Goal: Transaction & Acquisition: Purchase product/service

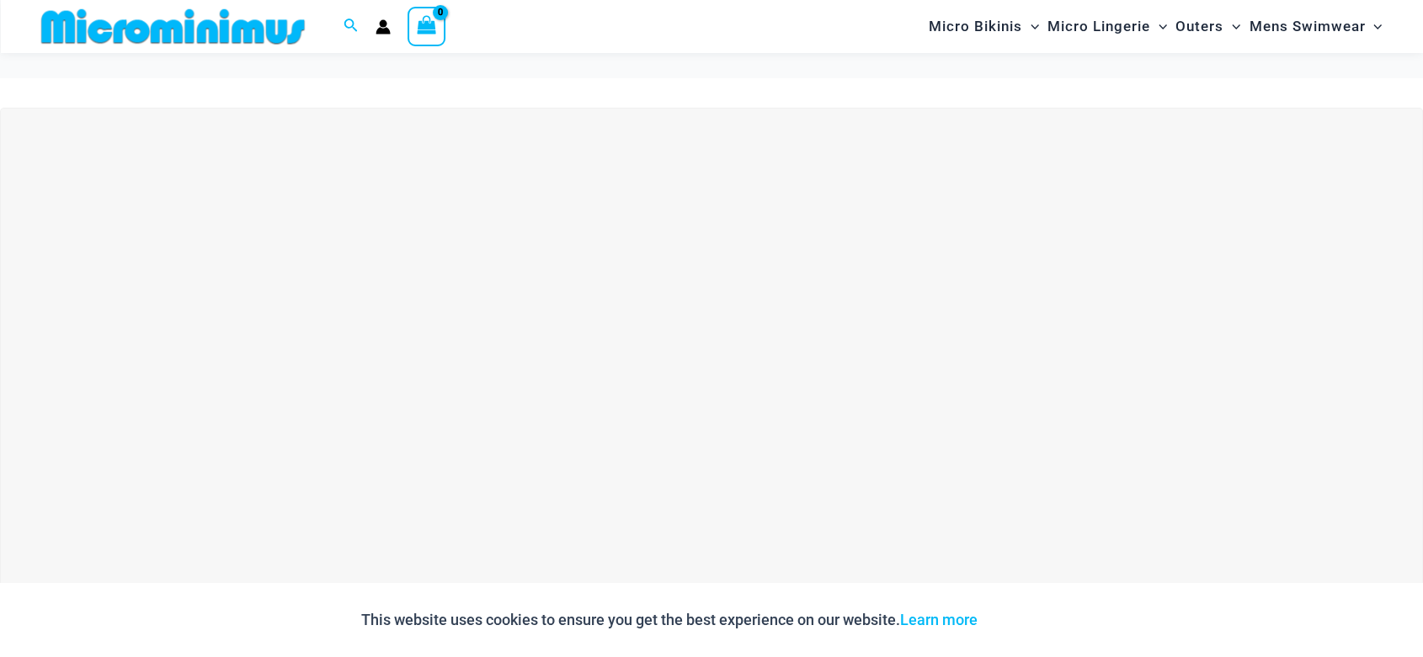
scroll to position [391, 0]
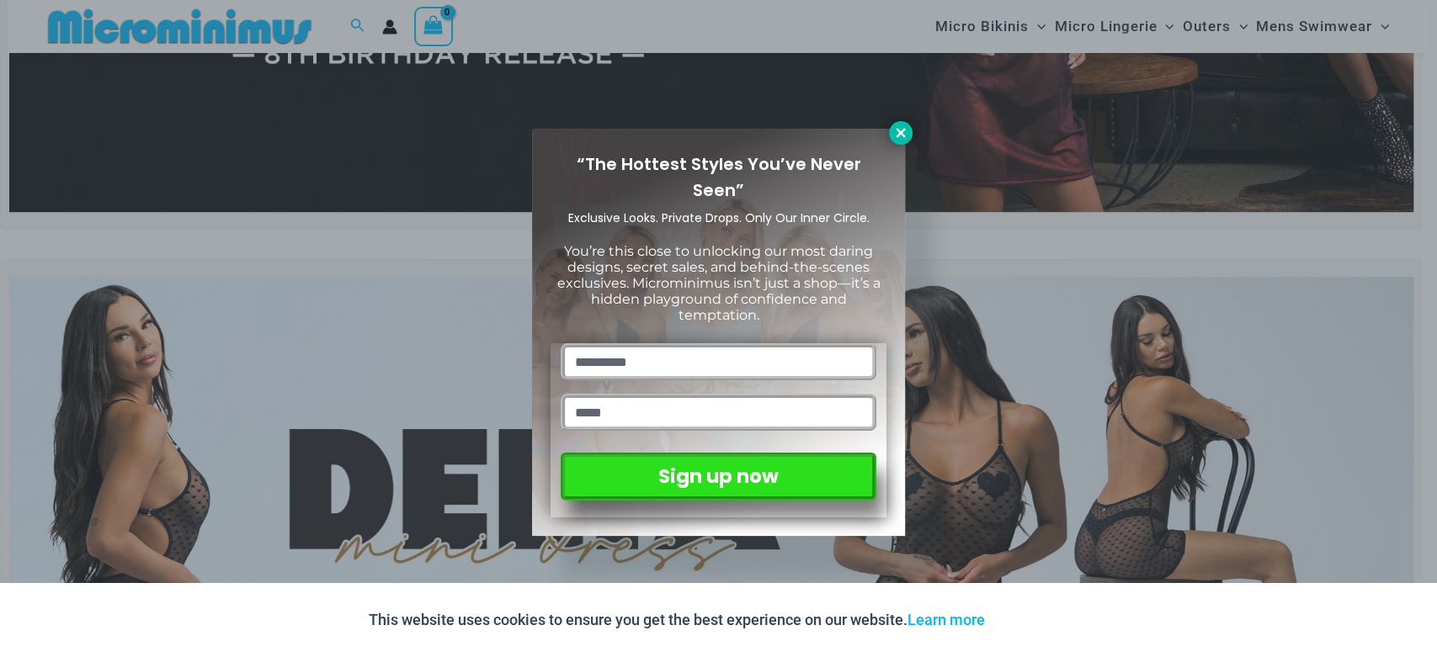
click at [900, 136] on icon at bounding box center [900, 132] width 15 height 15
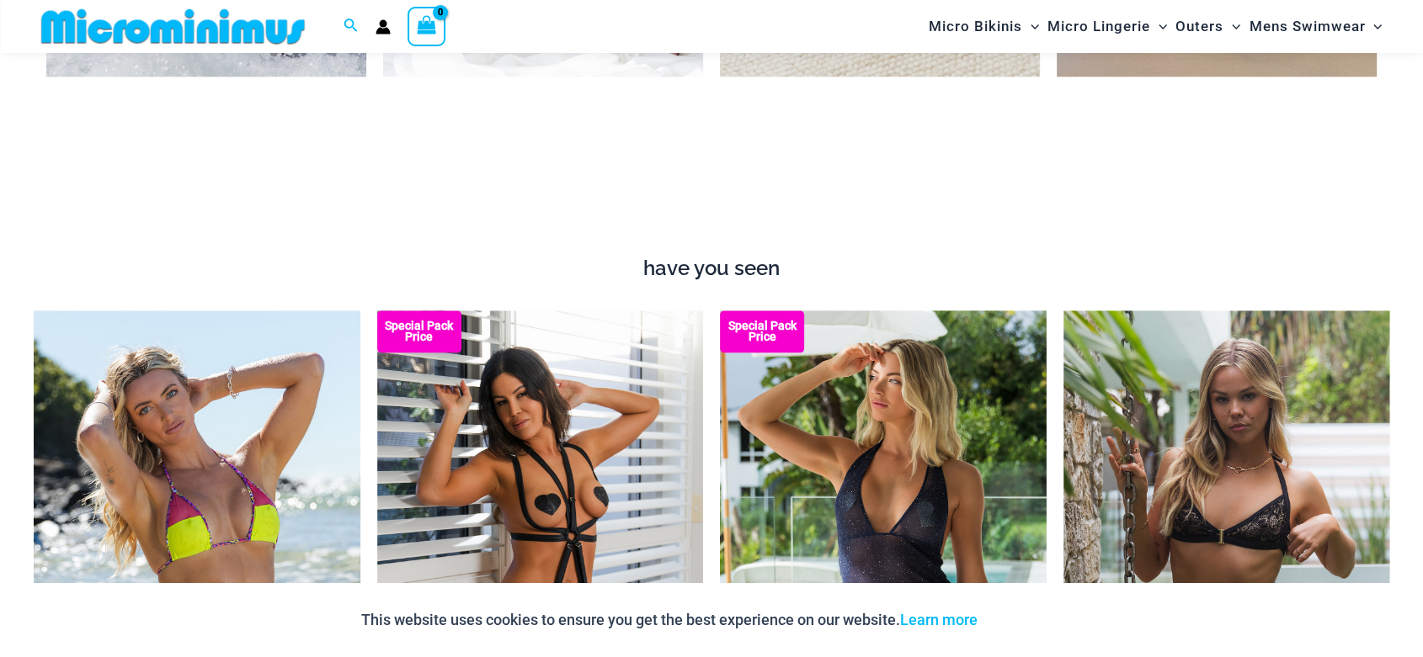
scroll to position [0, 0]
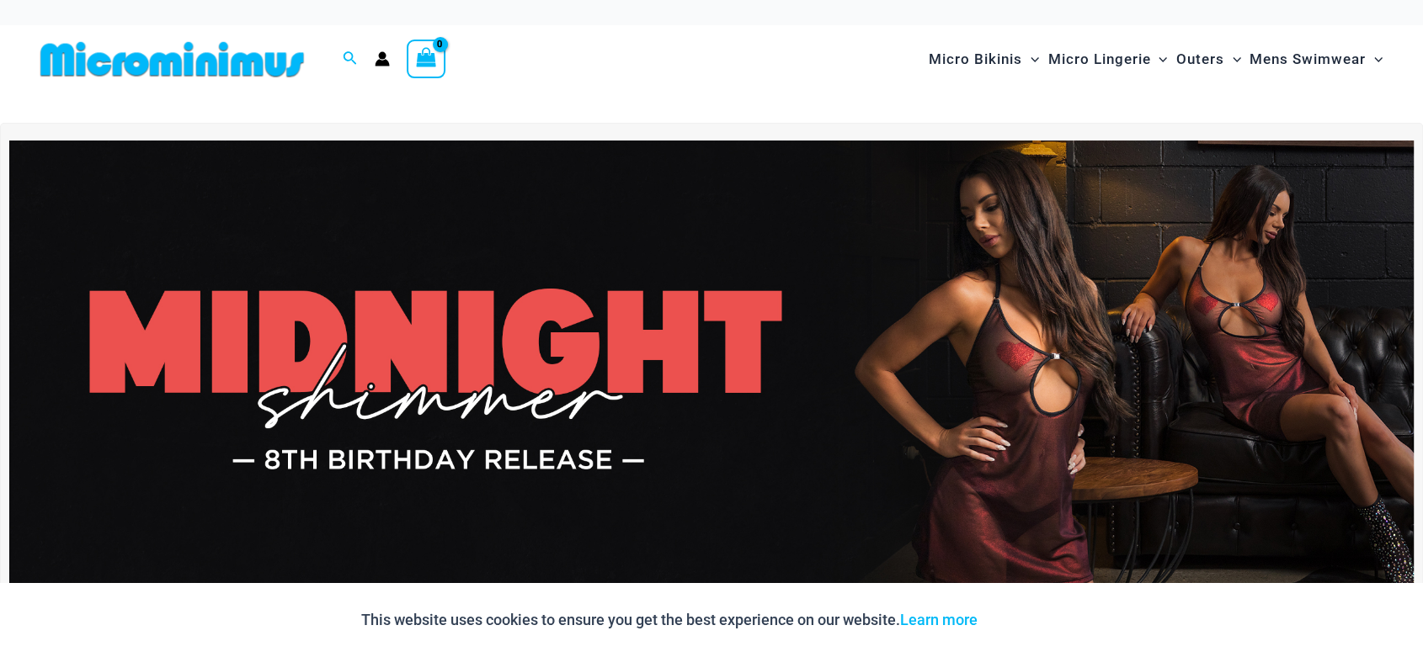
click at [842, 245] on img at bounding box center [711, 379] width 1404 height 477
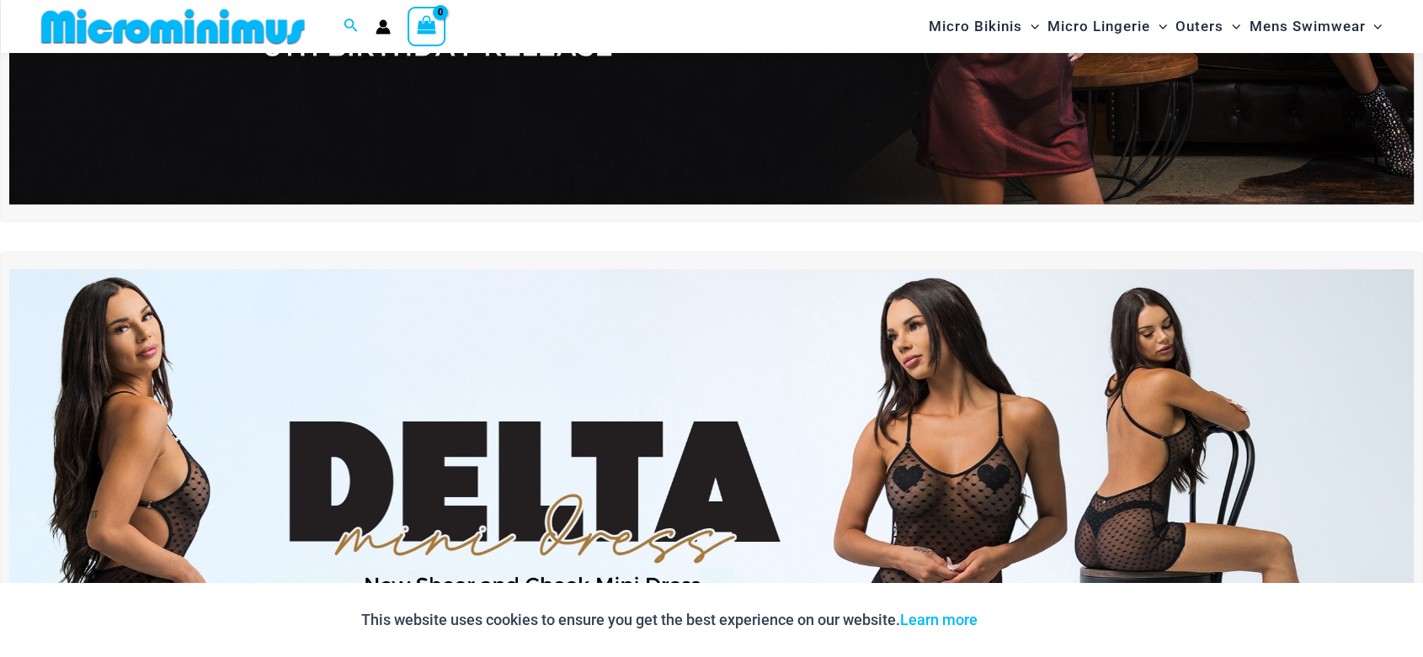
scroll to position [700, 0]
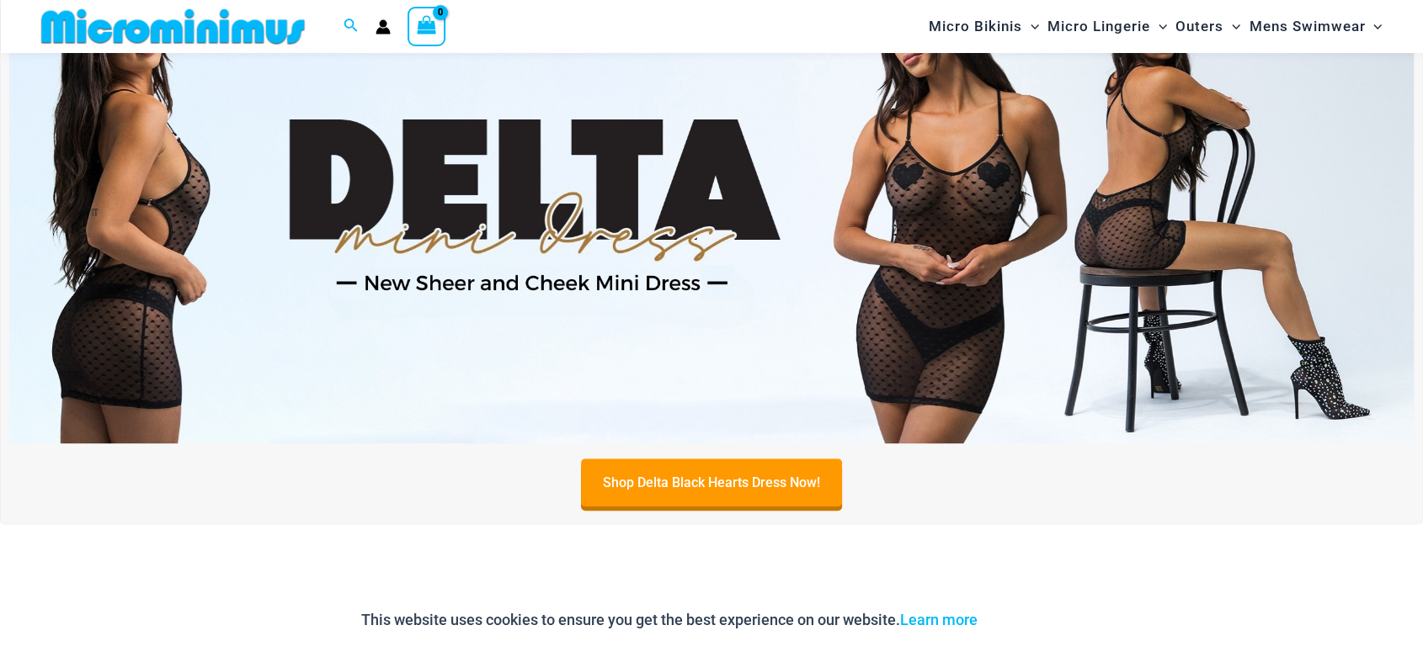
click at [506, 312] on img at bounding box center [711, 205] width 1404 height 477
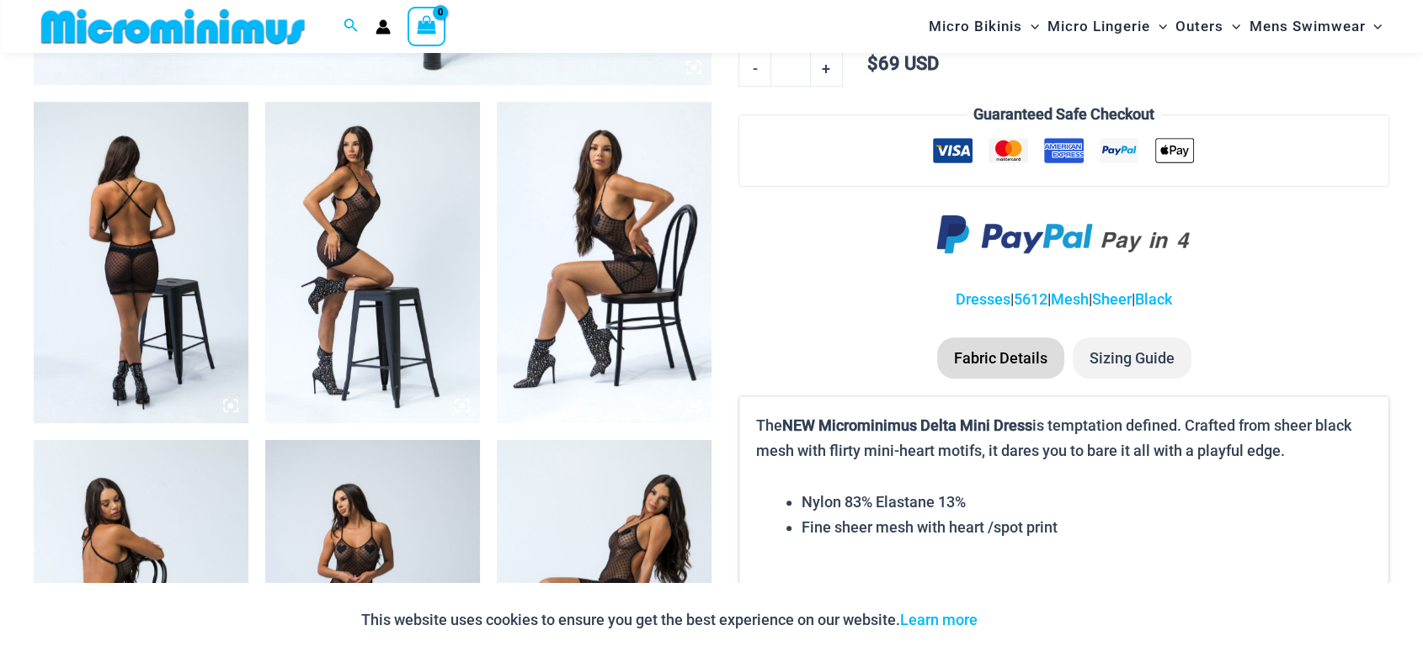
scroll to position [1387, 0]
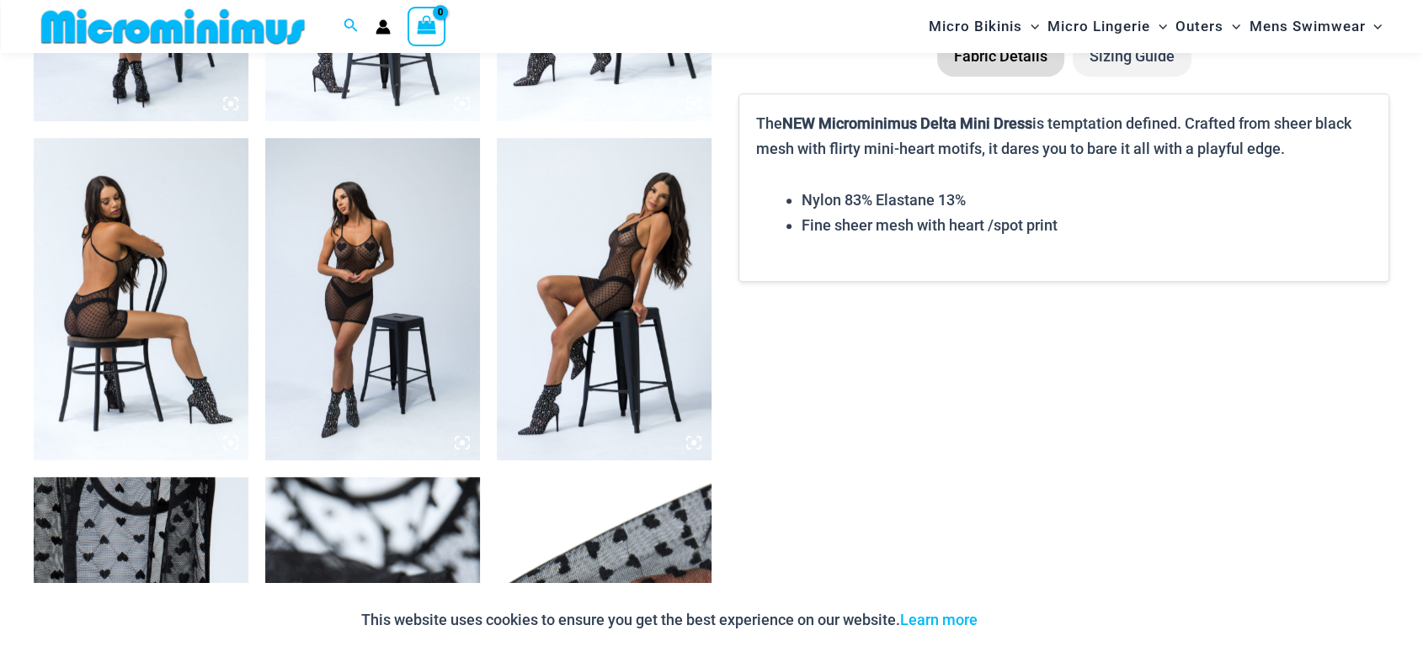
click at [467, 439] on icon at bounding box center [462, 442] width 15 height 15
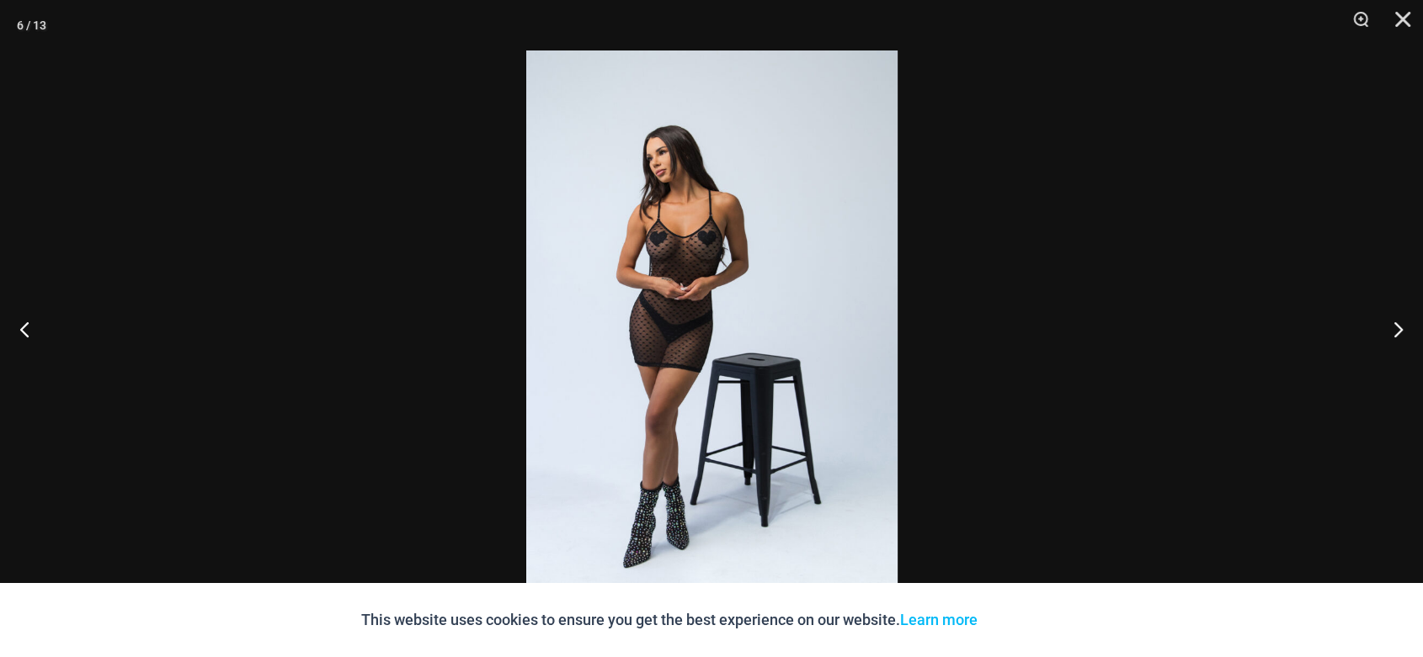
click at [650, 423] on img at bounding box center [711, 329] width 371 height 556
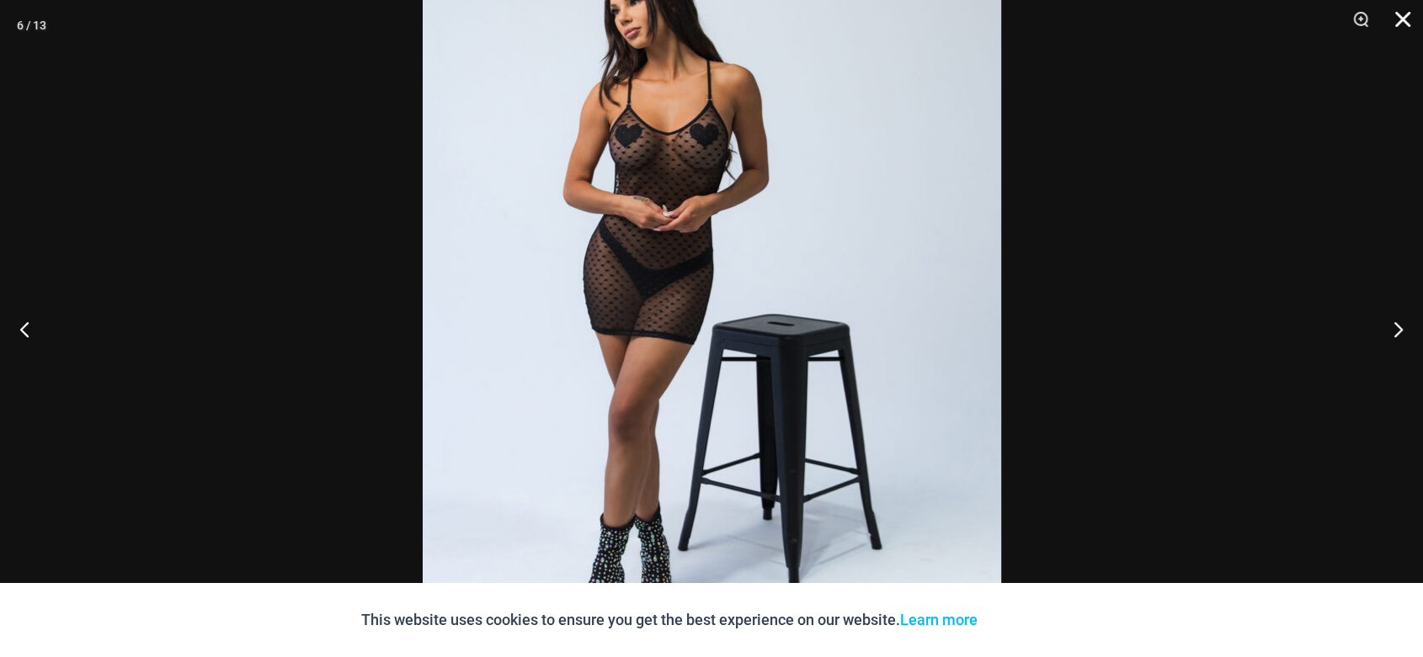
click at [1402, 14] on button "Close" at bounding box center [1397, 25] width 42 height 51
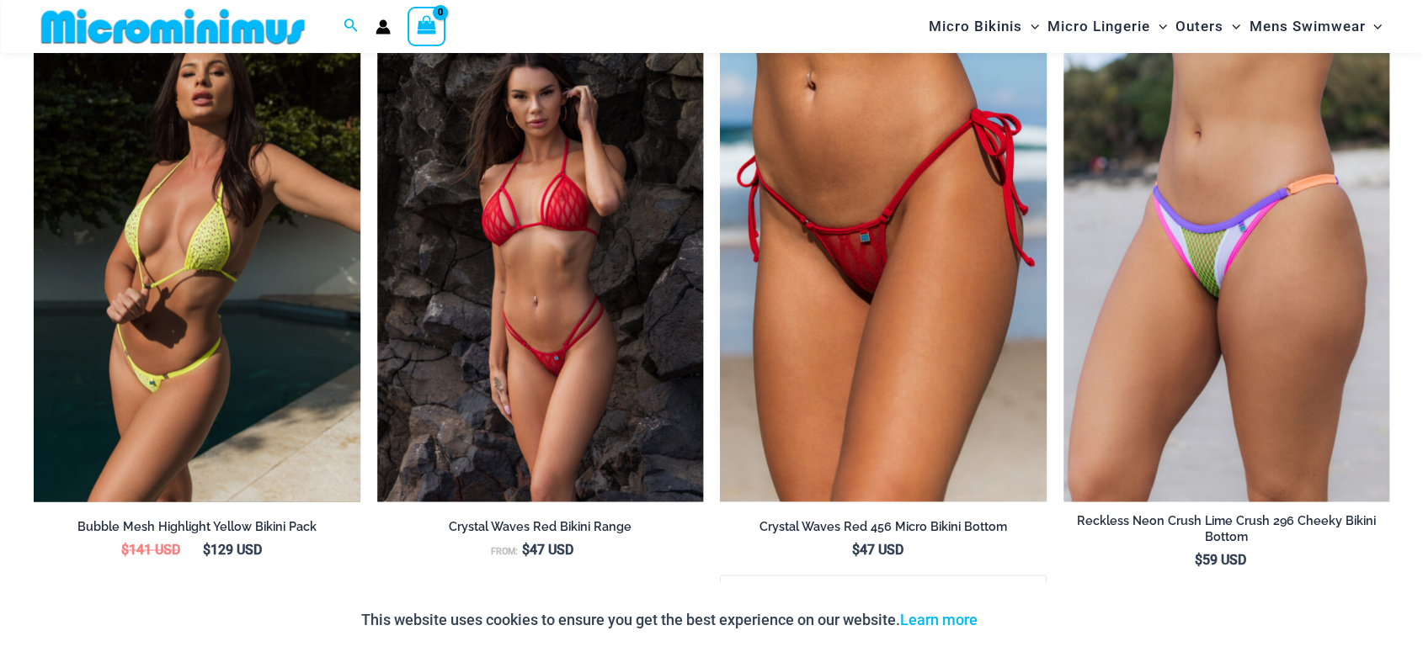
scroll to position [2541, 0]
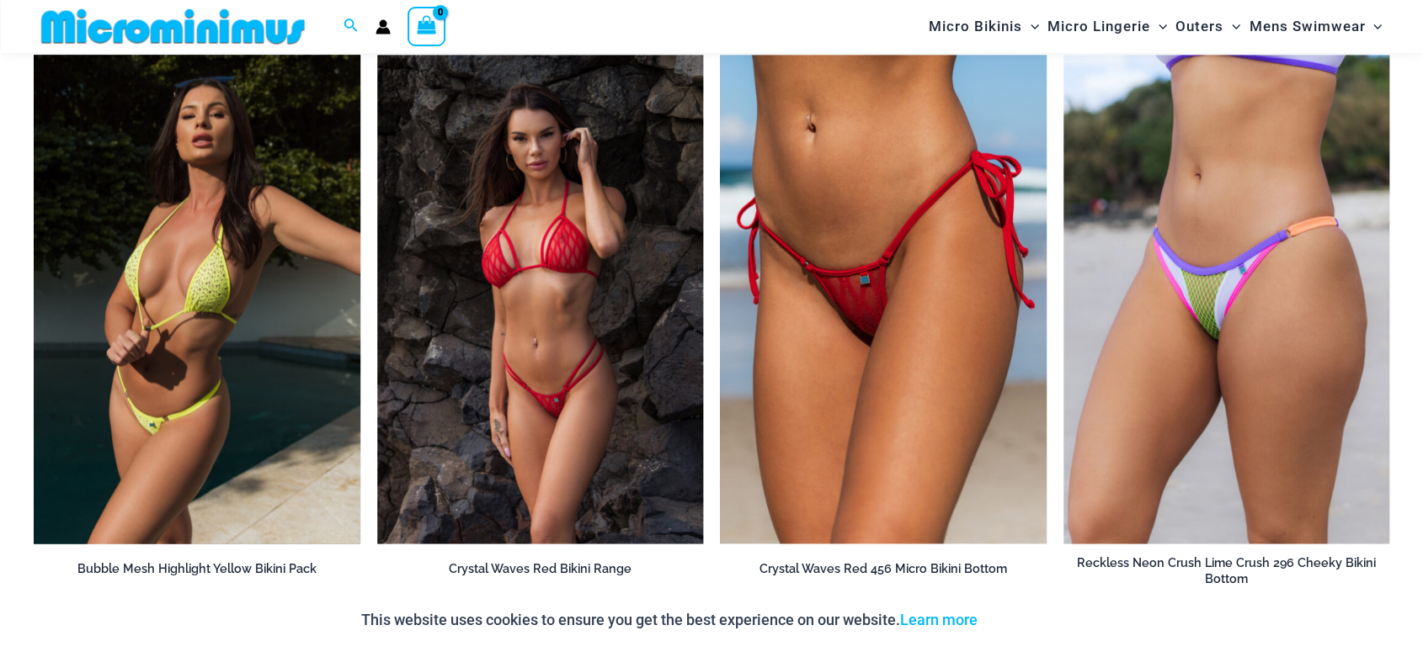
click at [249, 335] on img at bounding box center [197, 299] width 327 height 489
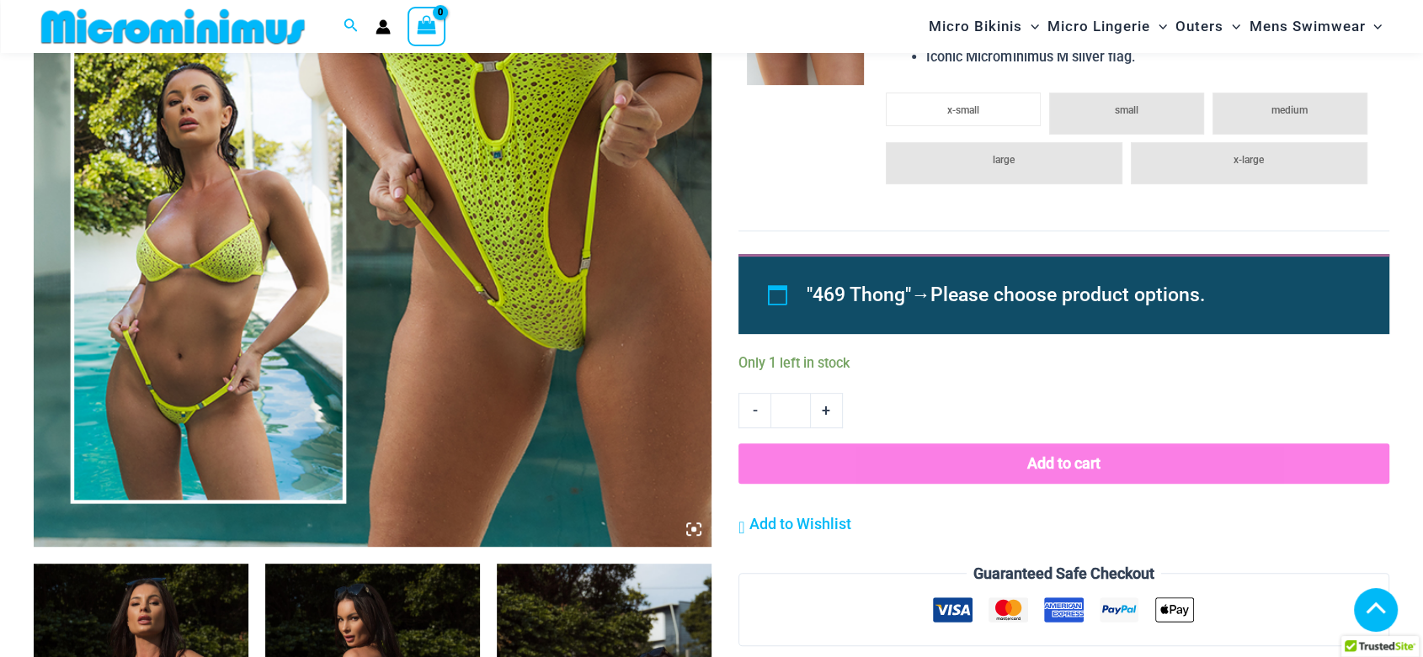
scroll to position [1730, 0]
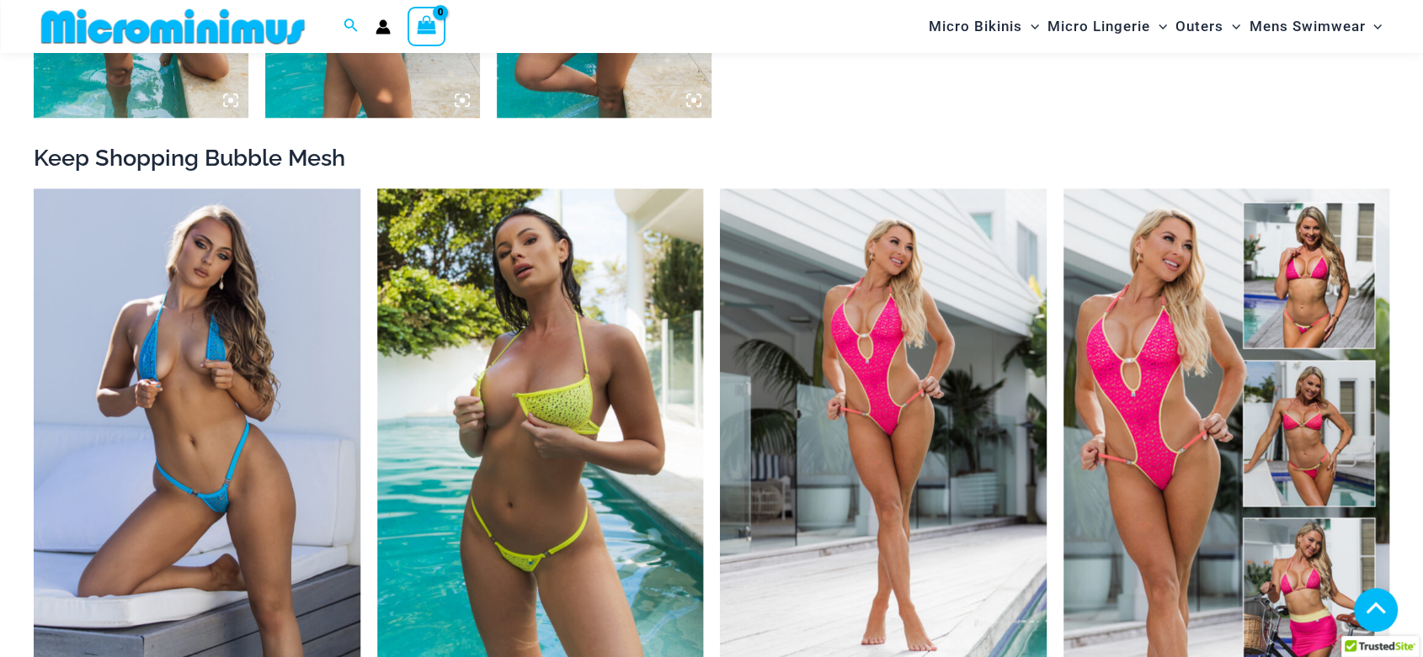
click at [227, 108] on icon at bounding box center [230, 100] width 15 height 15
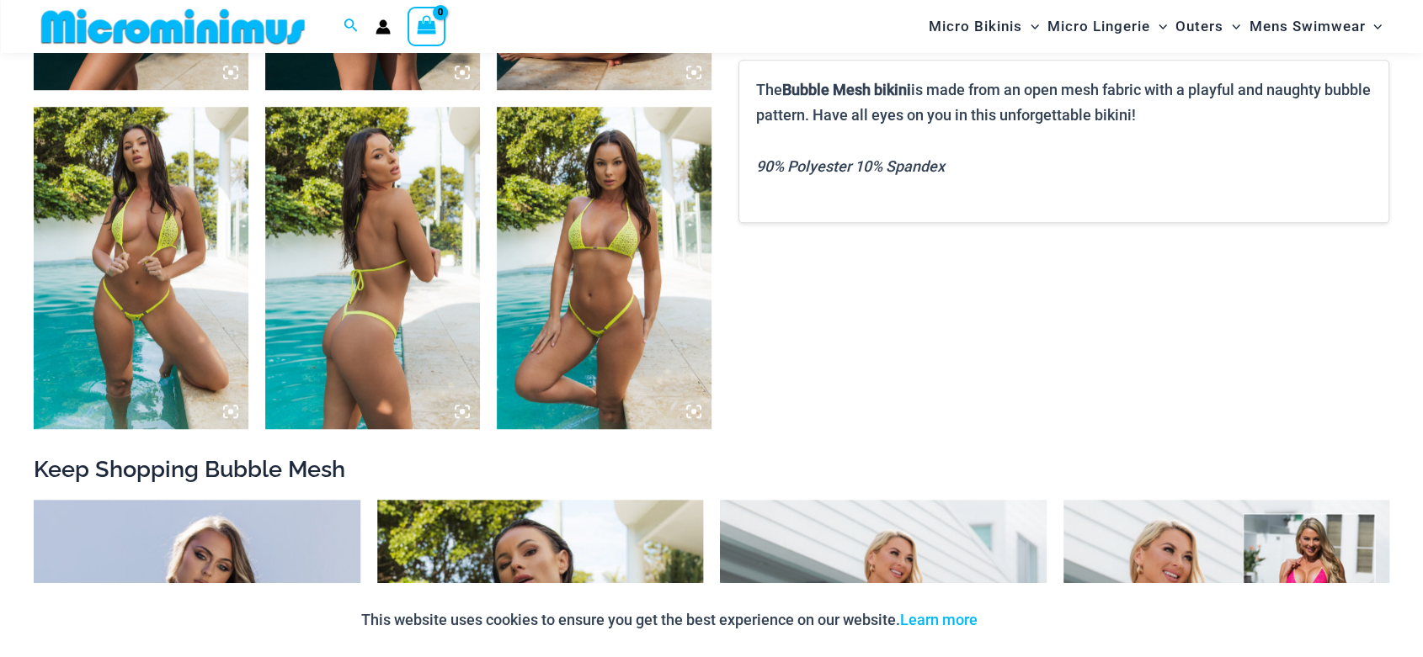
click at [227, 409] on icon at bounding box center [230, 411] width 15 height 15
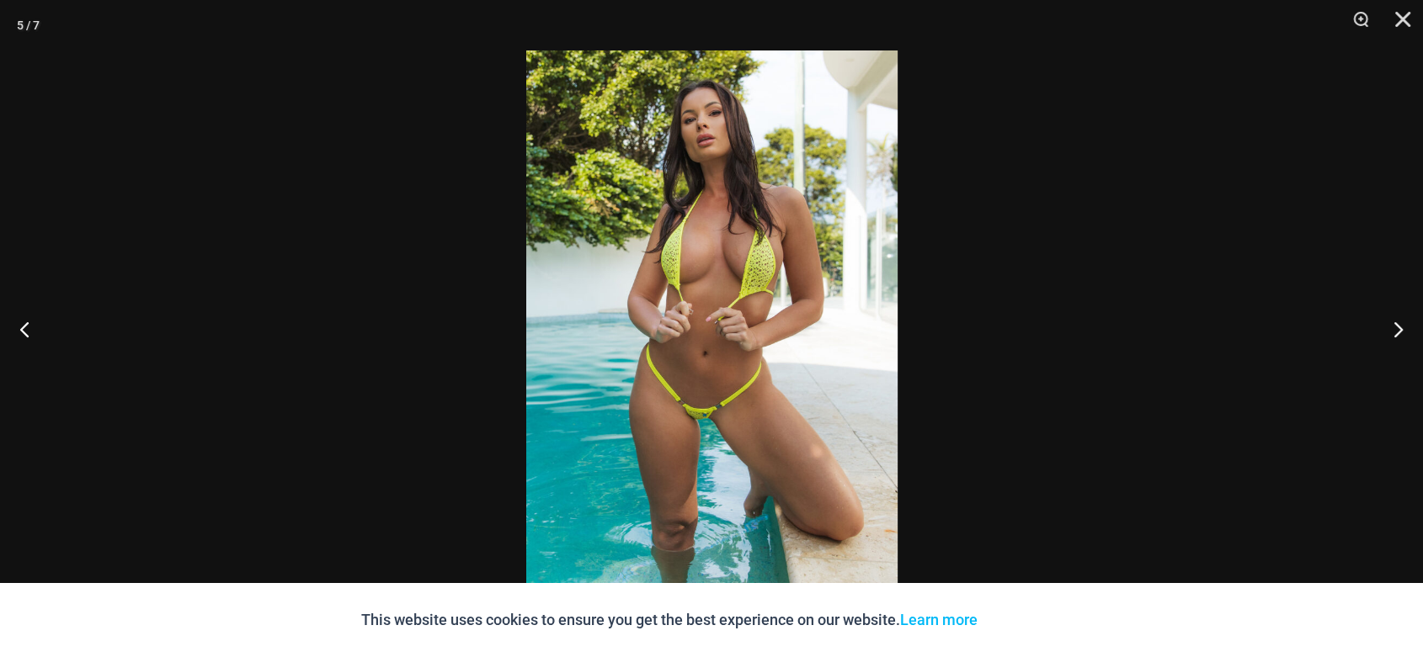
click at [783, 410] on img at bounding box center [711, 329] width 371 height 556
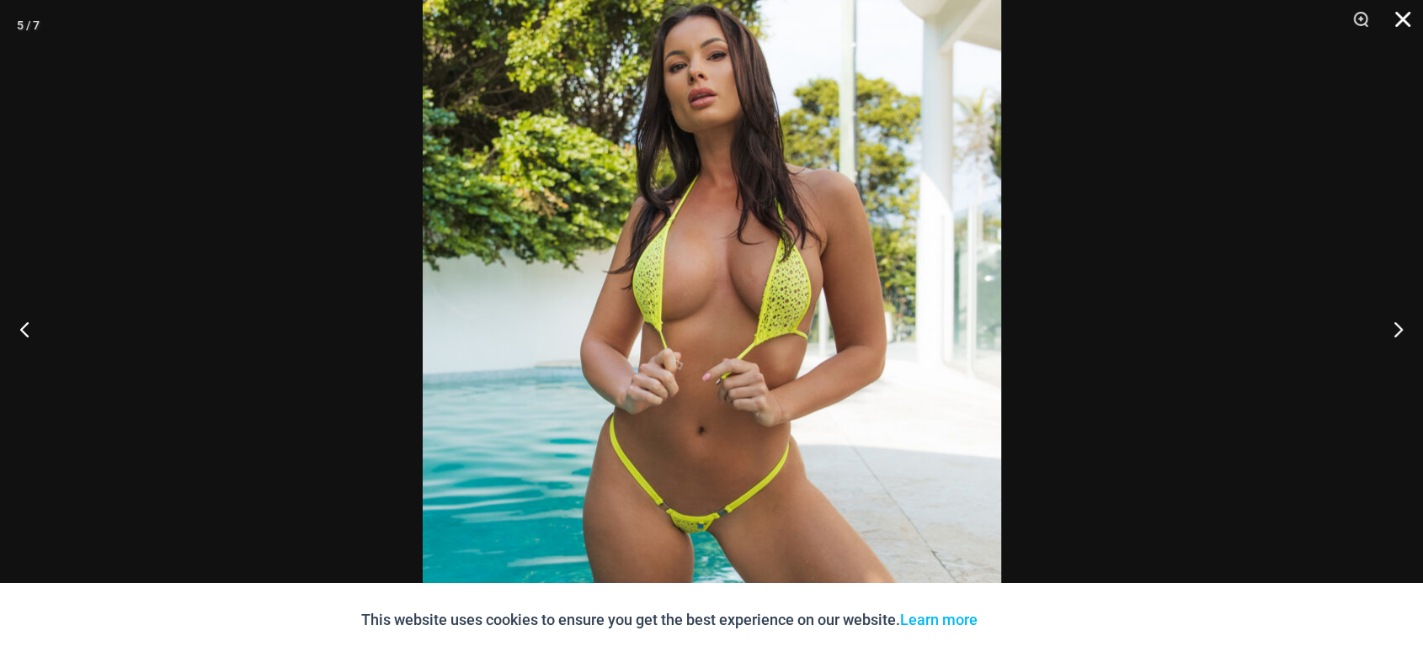
click at [1394, 21] on button "Close" at bounding box center [1397, 25] width 42 height 51
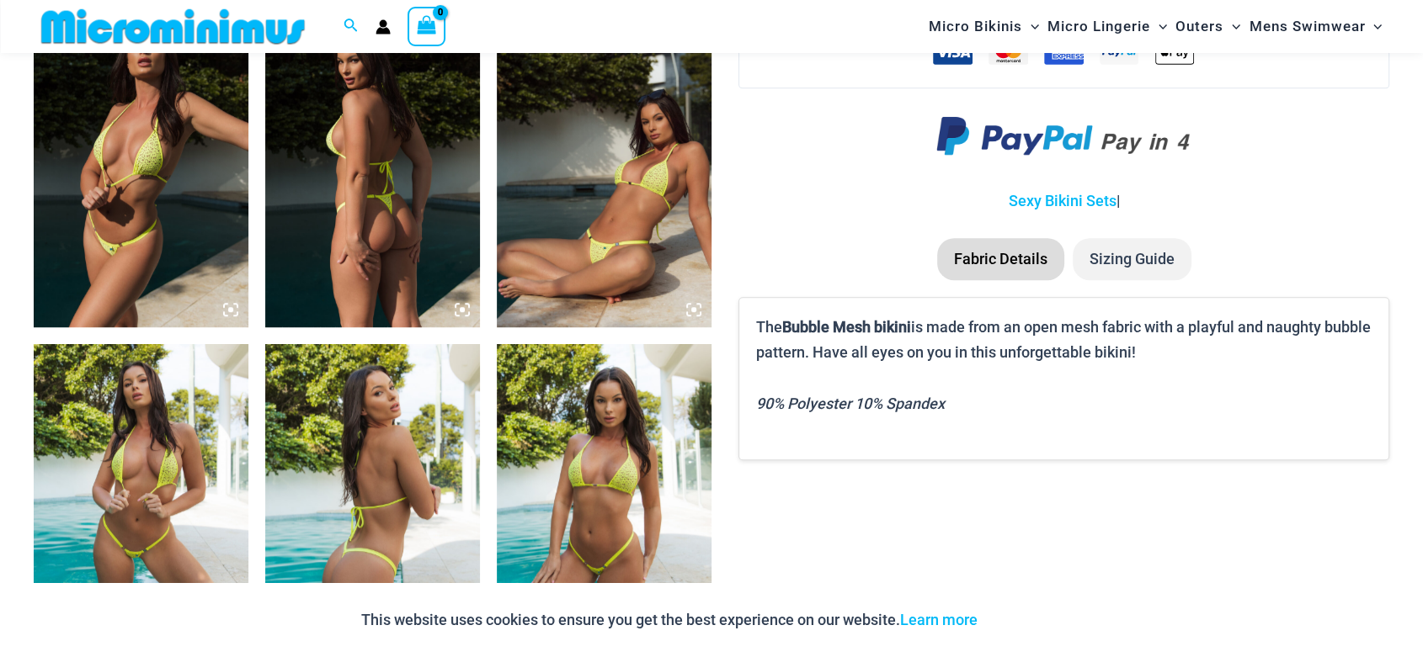
scroll to position [1168, 0]
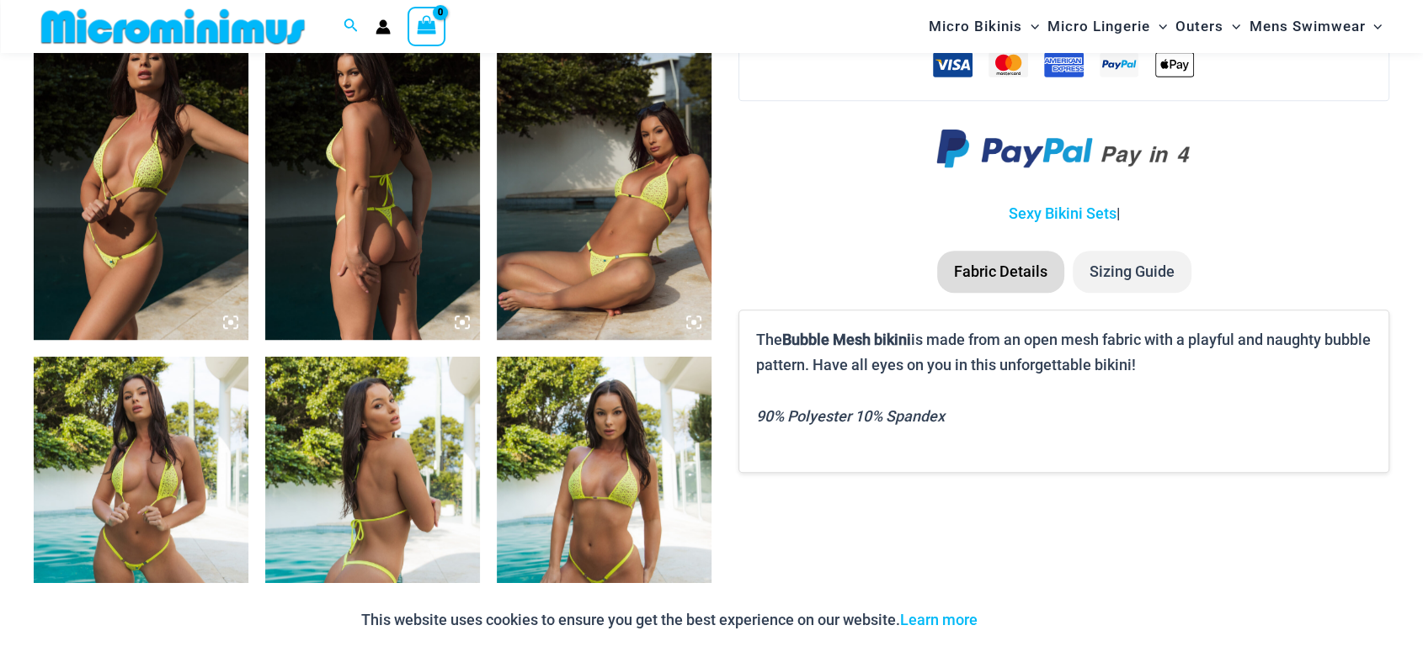
click at [690, 327] on icon at bounding box center [693, 322] width 15 height 15
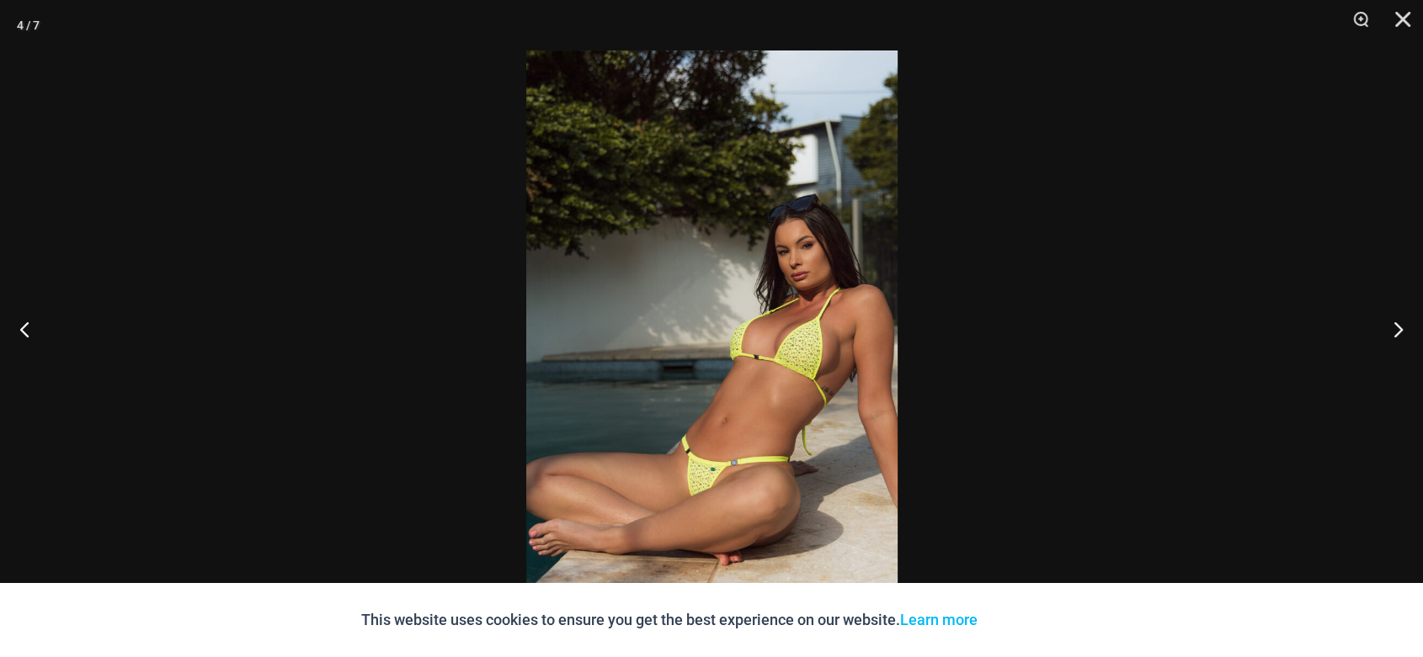
click at [656, 409] on img at bounding box center [711, 329] width 371 height 556
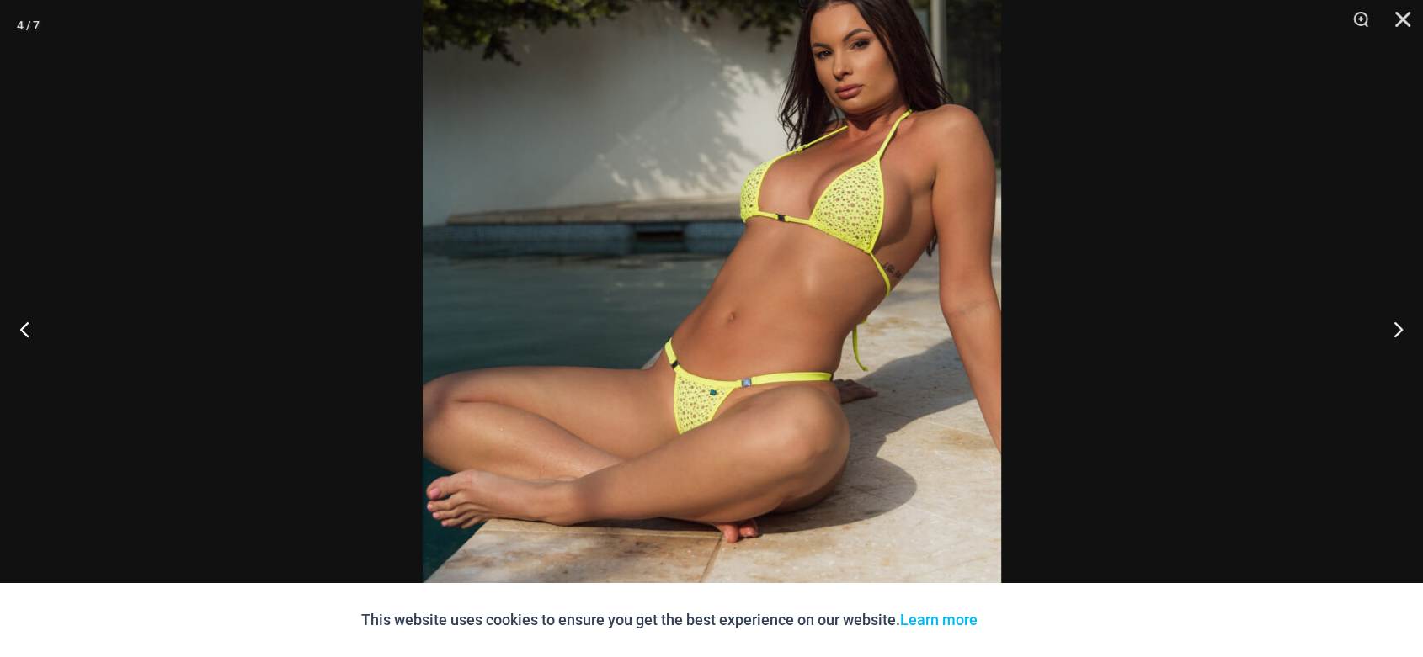
click at [660, 414] on img at bounding box center [712, 173] width 578 height 867
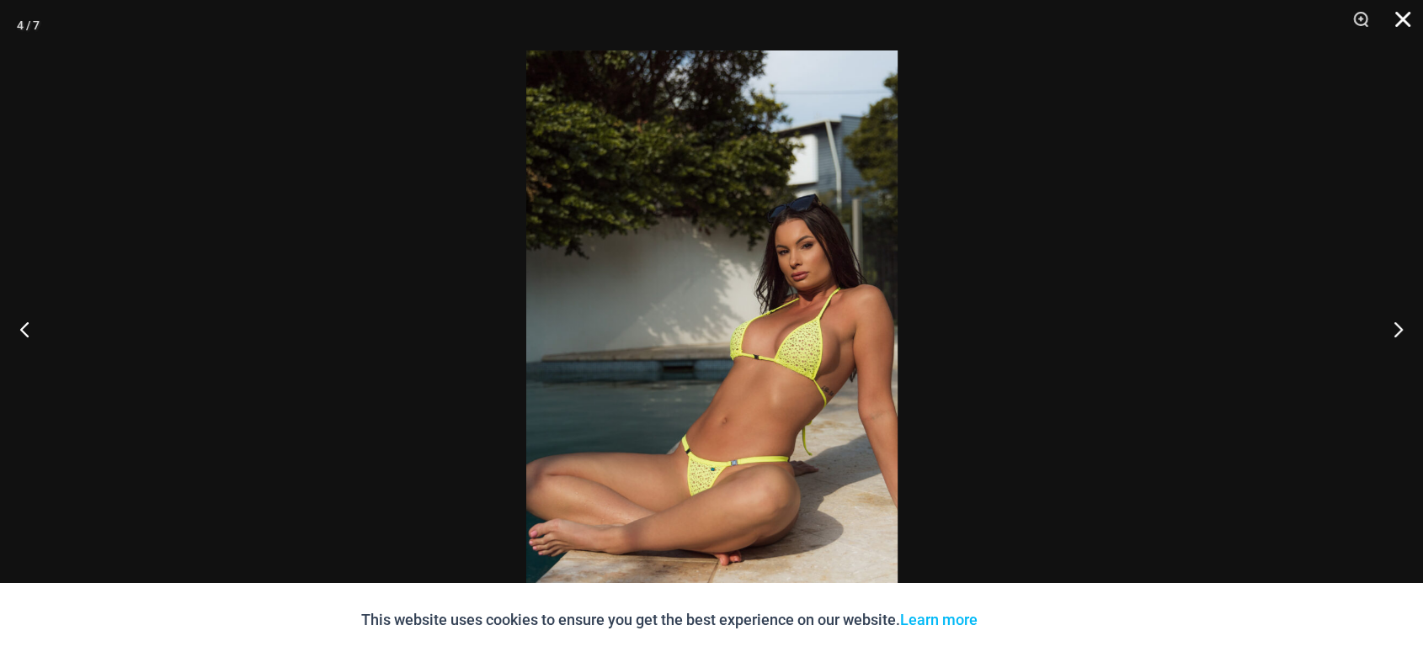
click at [1395, 19] on button "Close" at bounding box center [1397, 25] width 42 height 51
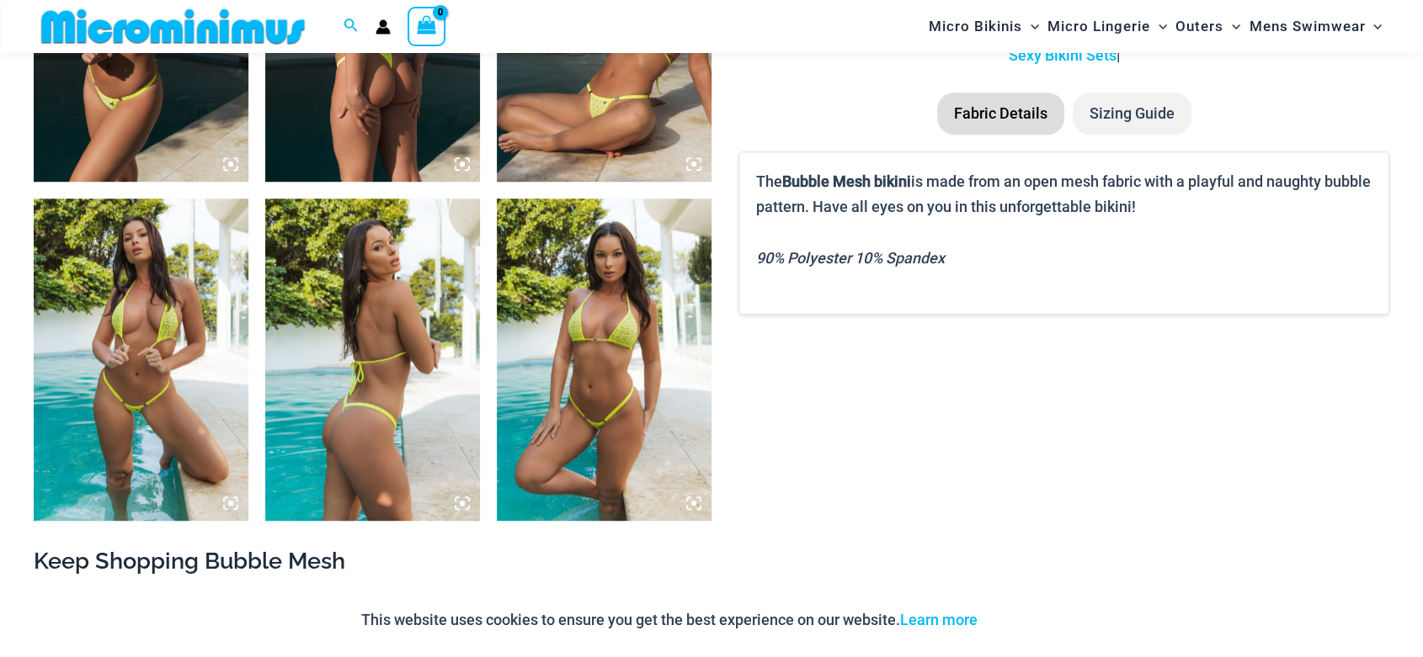
scroll to position [1232, 0]
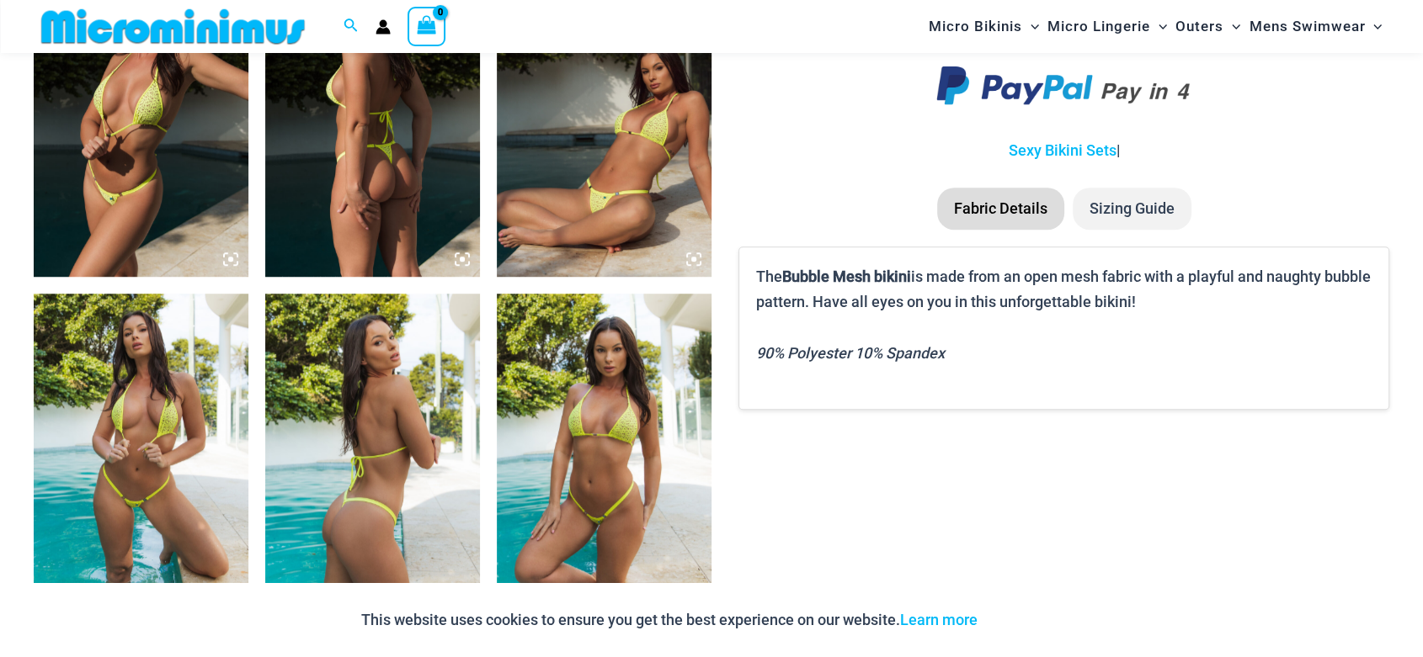
click at [460, 254] on icon at bounding box center [462, 259] width 15 height 15
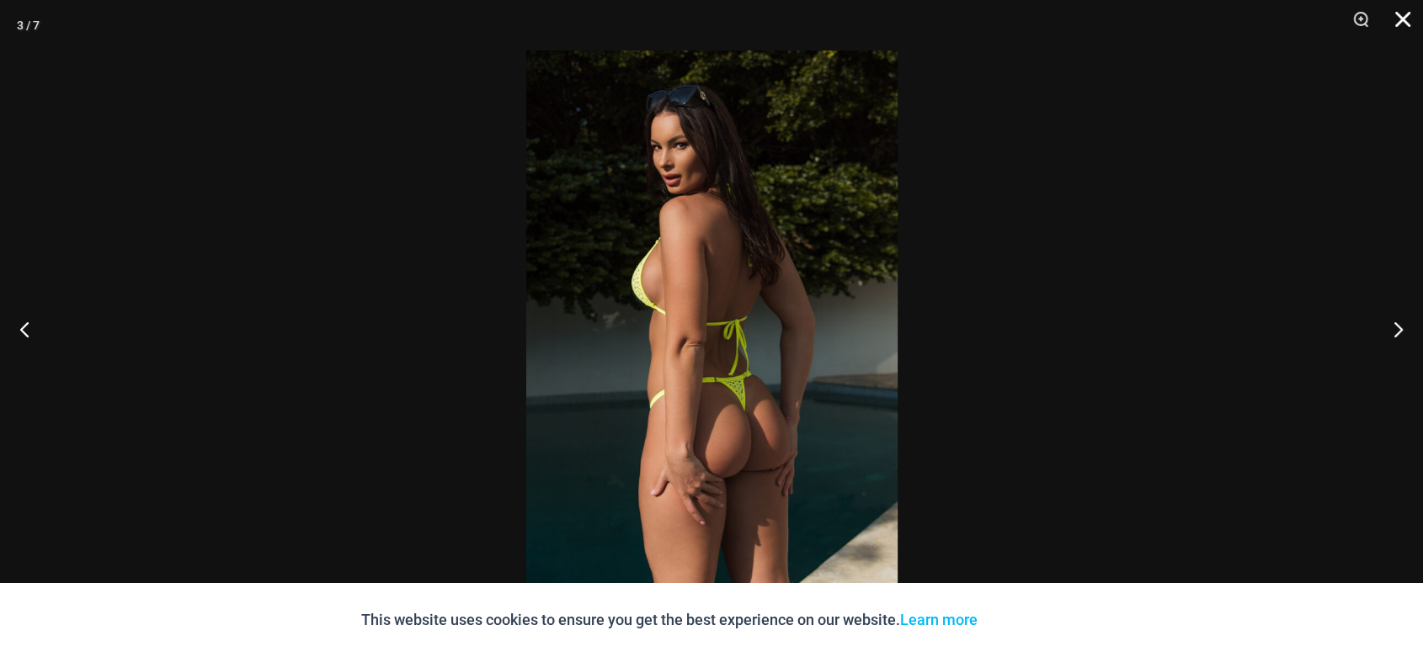
click at [1402, 24] on button "Close" at bounding box center [1397, 25] width 42 height 51
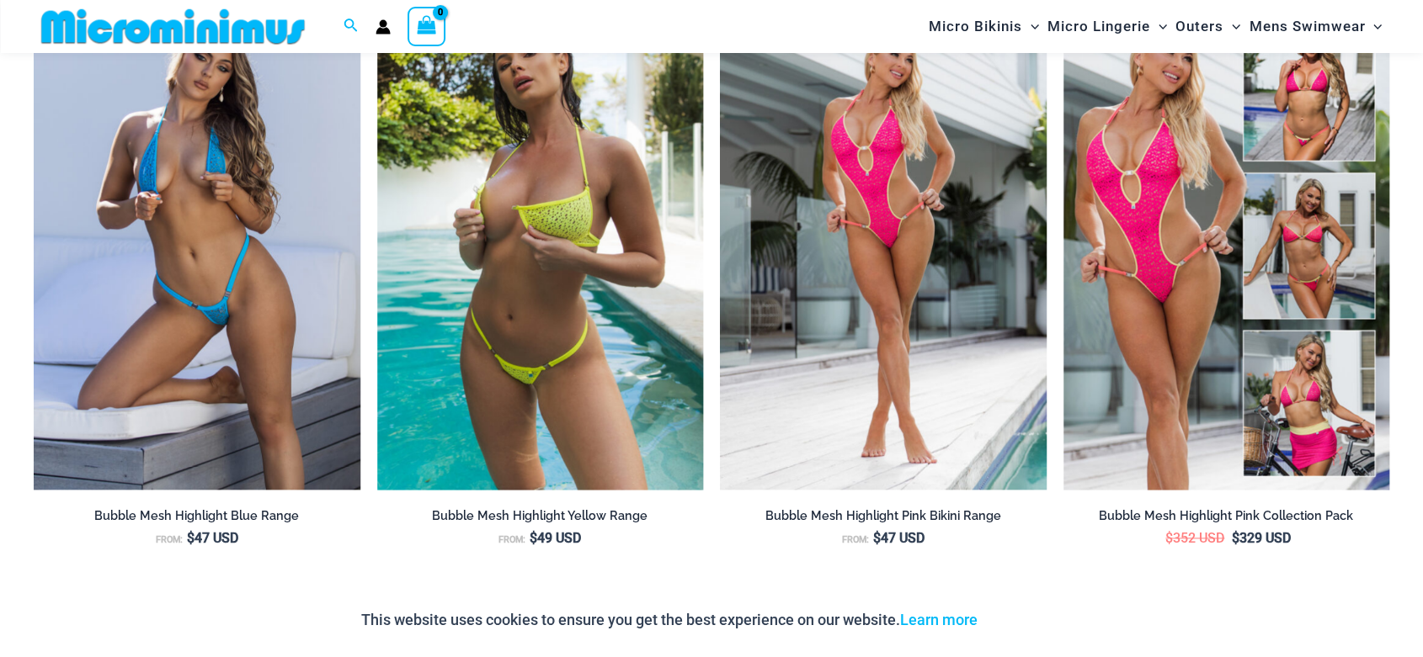
scroll to position [1917, 0]
